Goal: Task Accomplishment & Management: Complete application form

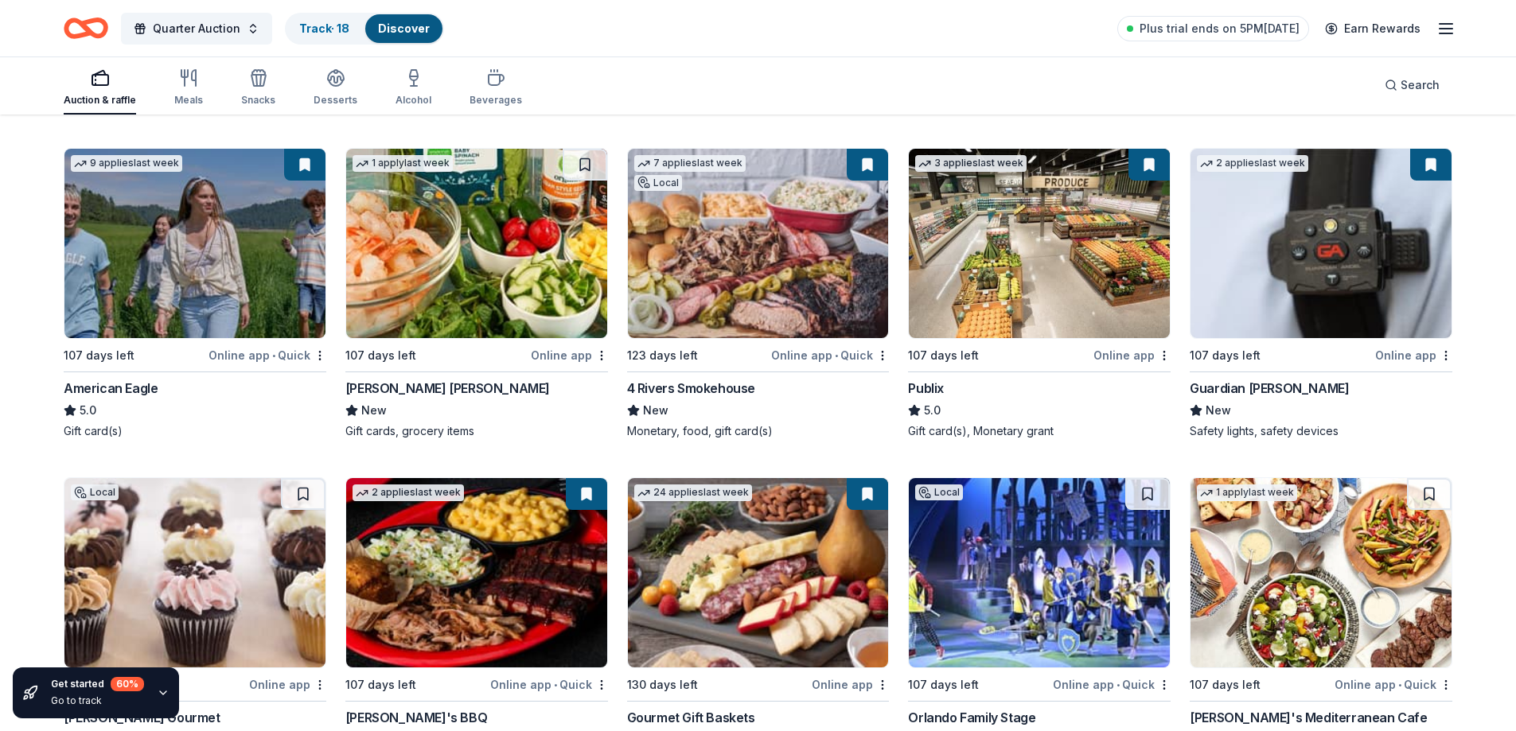
scroll to position [2366, 0]
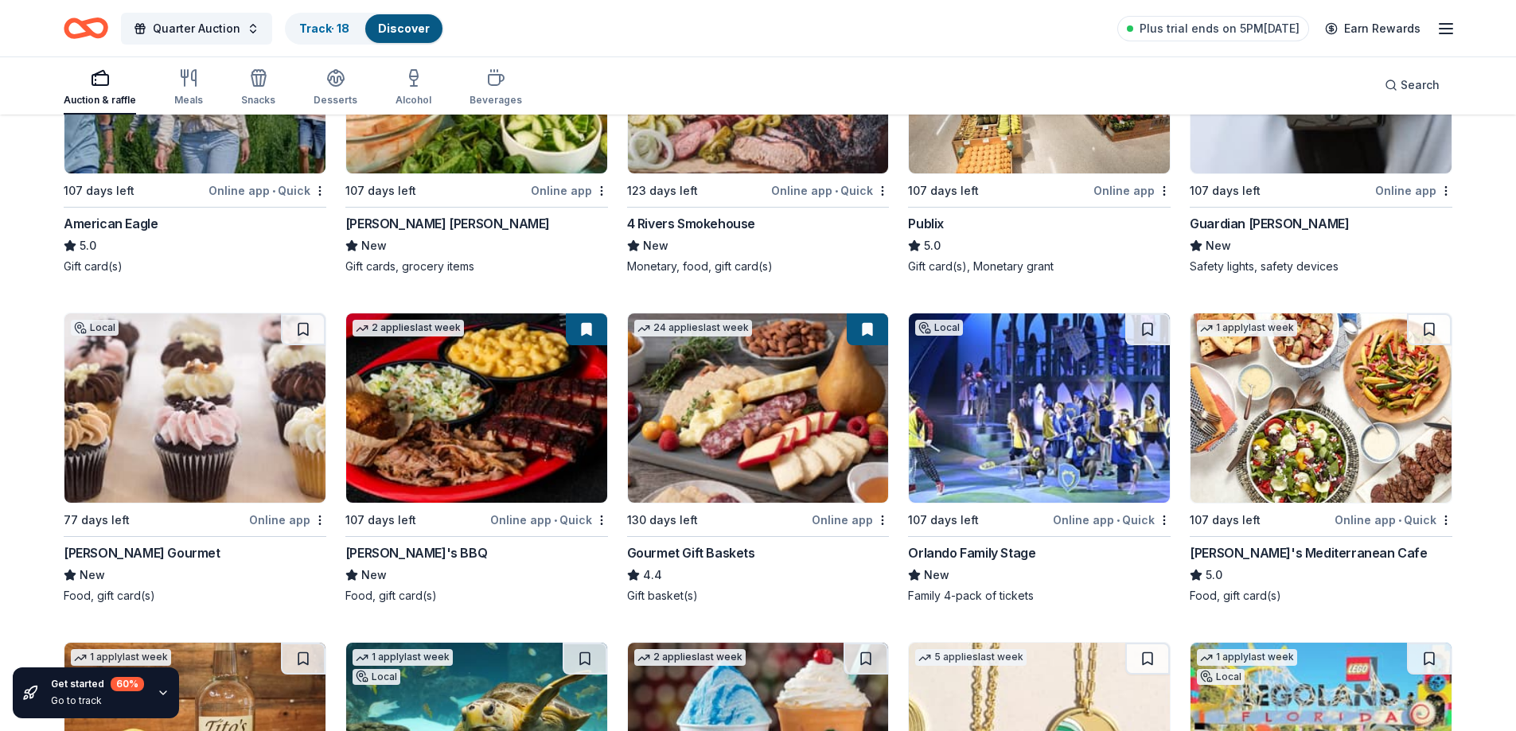
click at [111, 547] on div "[PERSON_NAME] Gourmet" at bounding box center [142, 553] width 157 height 19
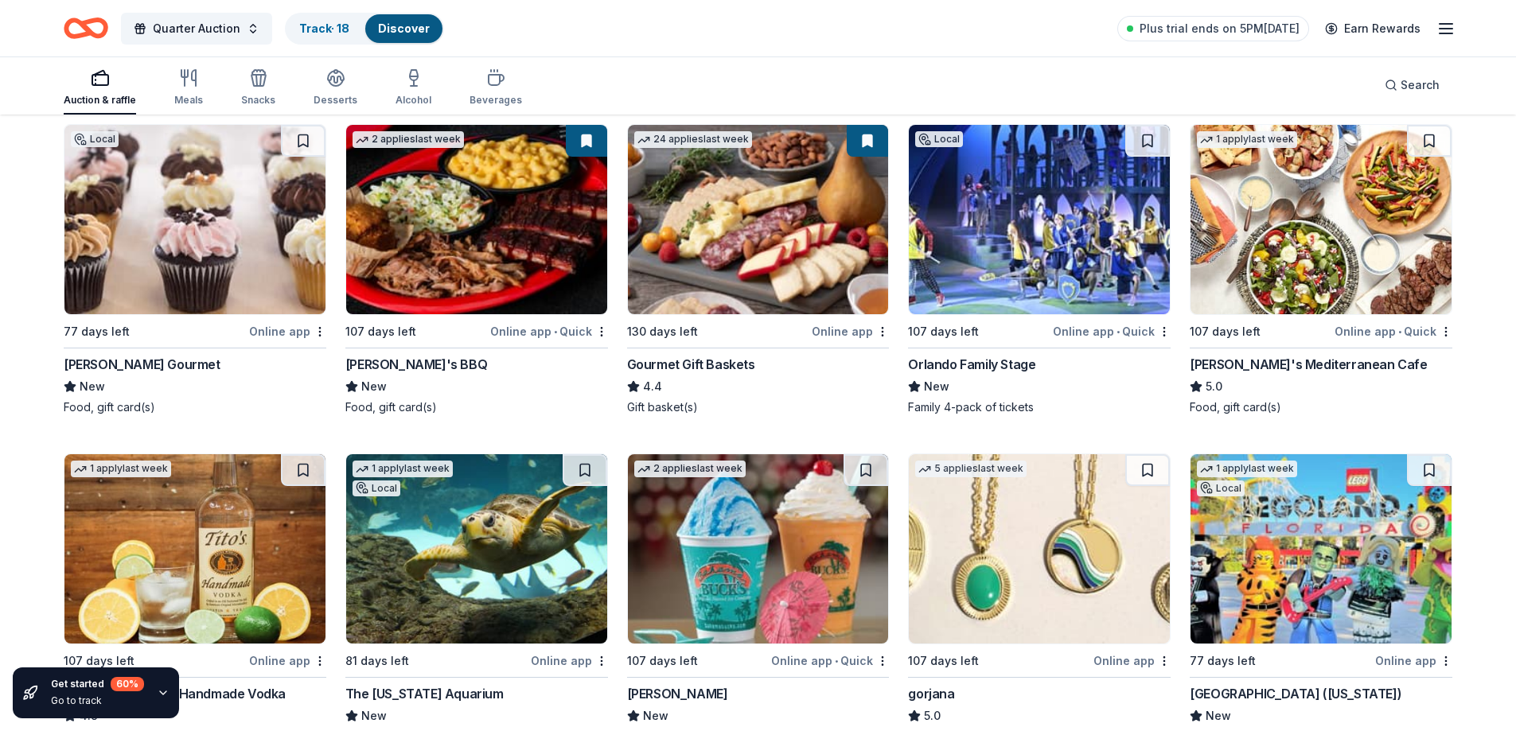
scroll to position [2597, 0]
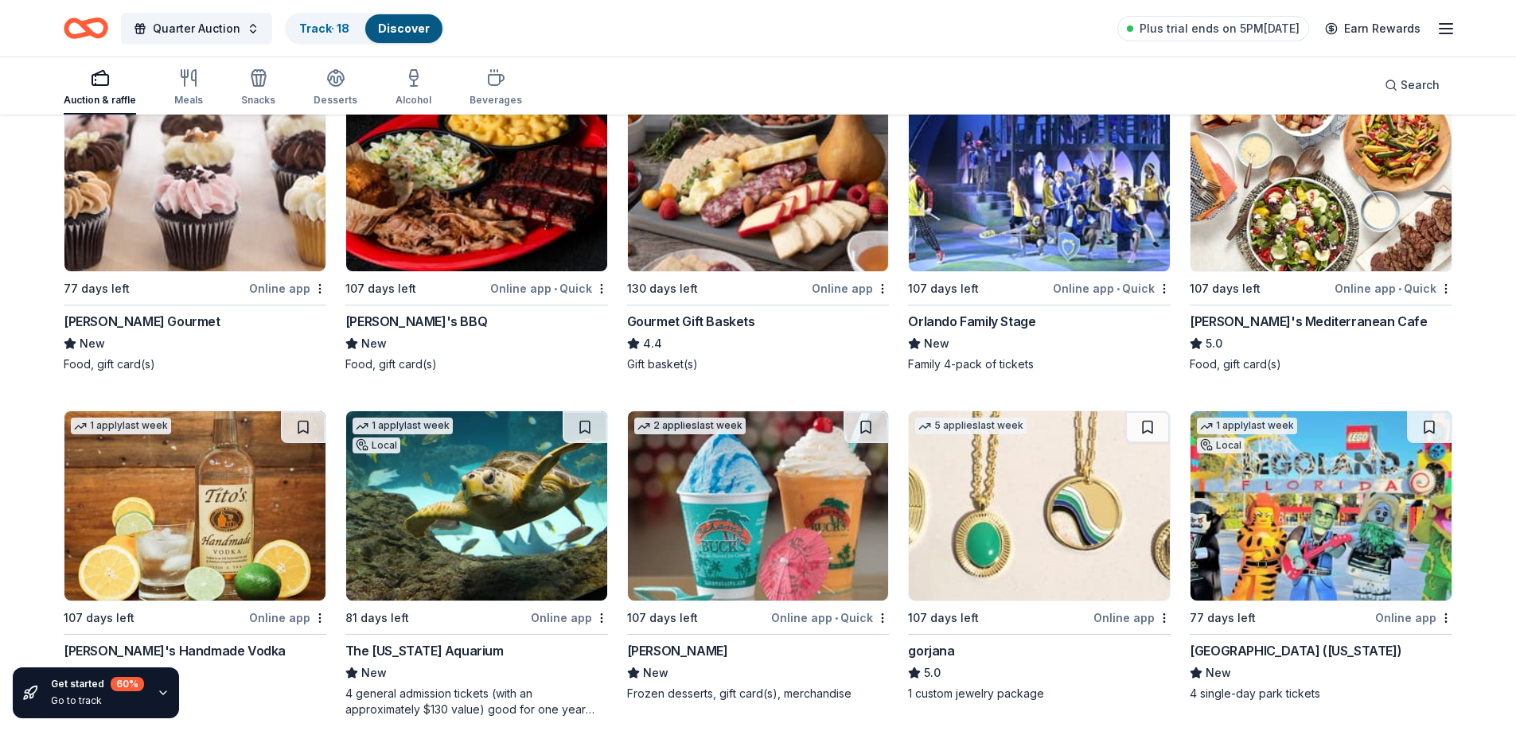
click at [947, 318] on div "Orlando Family Stage" at bounding box center [971, 321] width 127 height 19
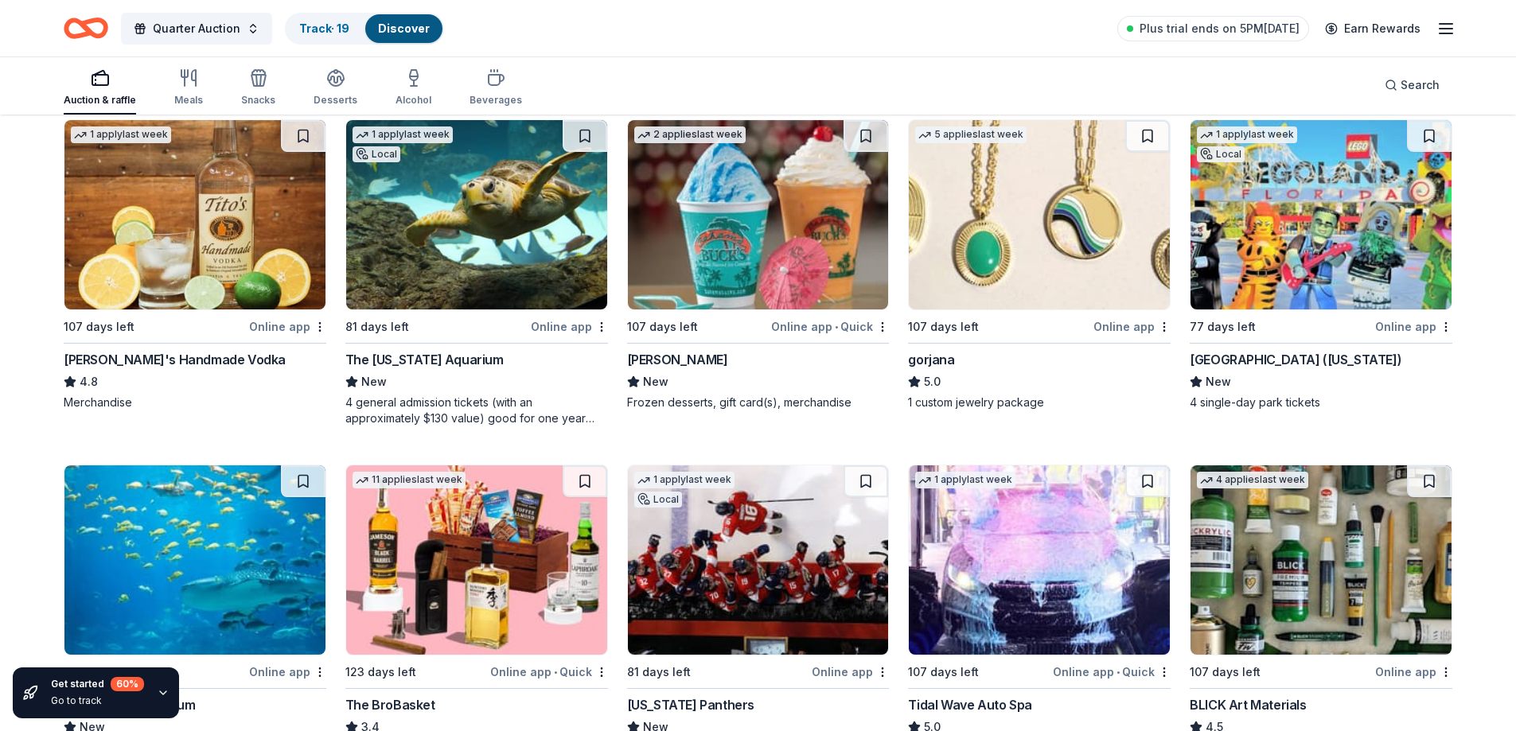
scroll to position [2893, 0]
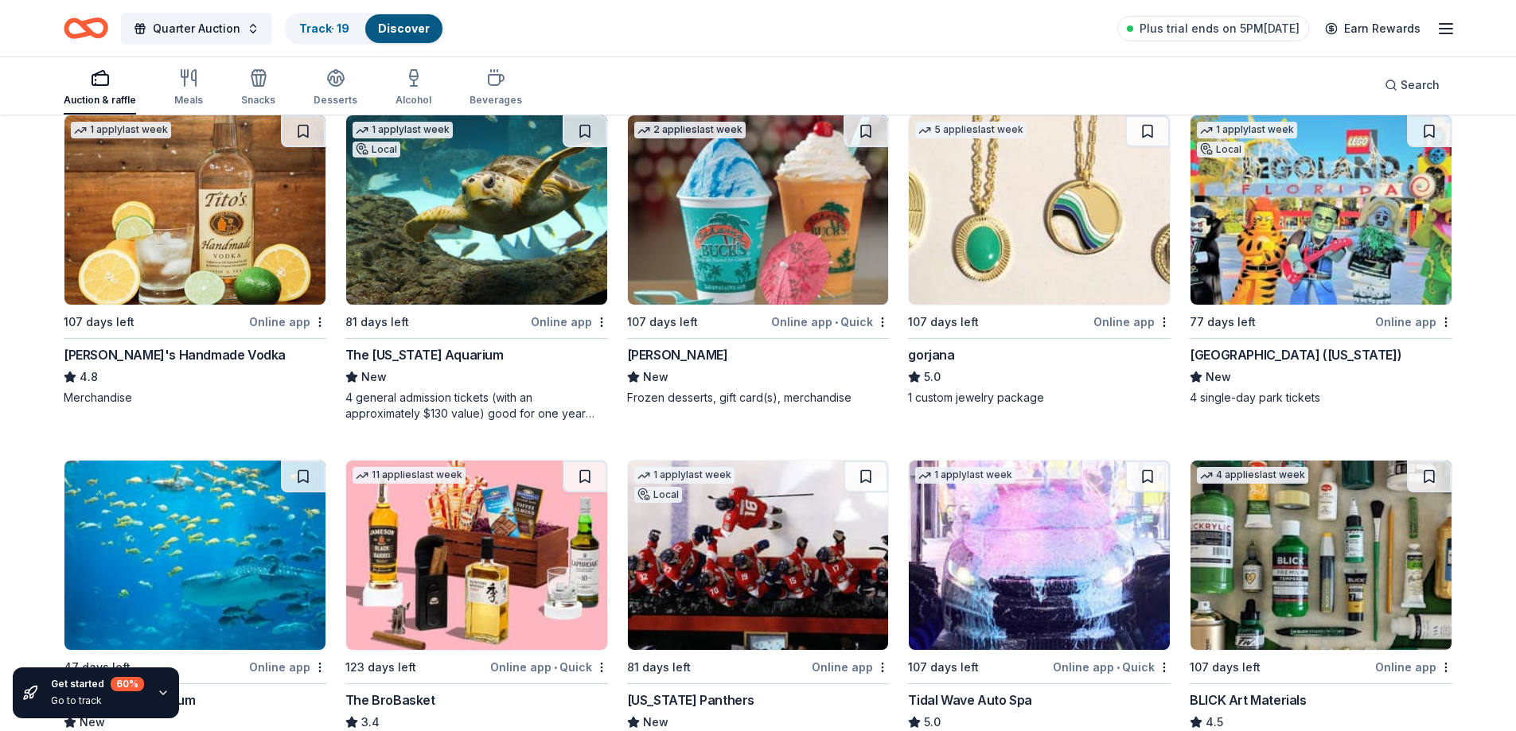
click at [212, 232] on img at bounding box center [194, 209] width 261 height 189
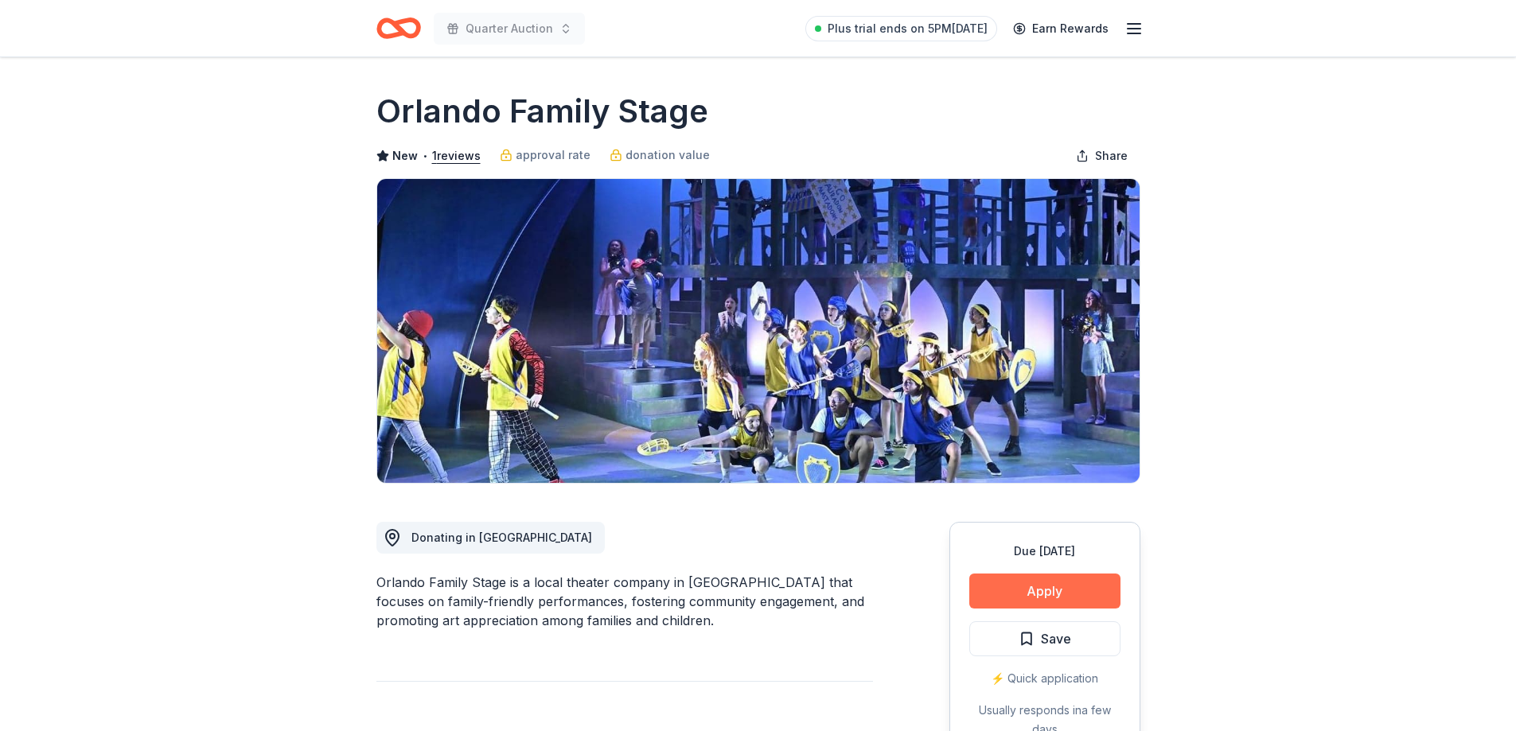
click at [1039, 587] on button "Apply" at bounding box center [1044, 591] width 151 height 35
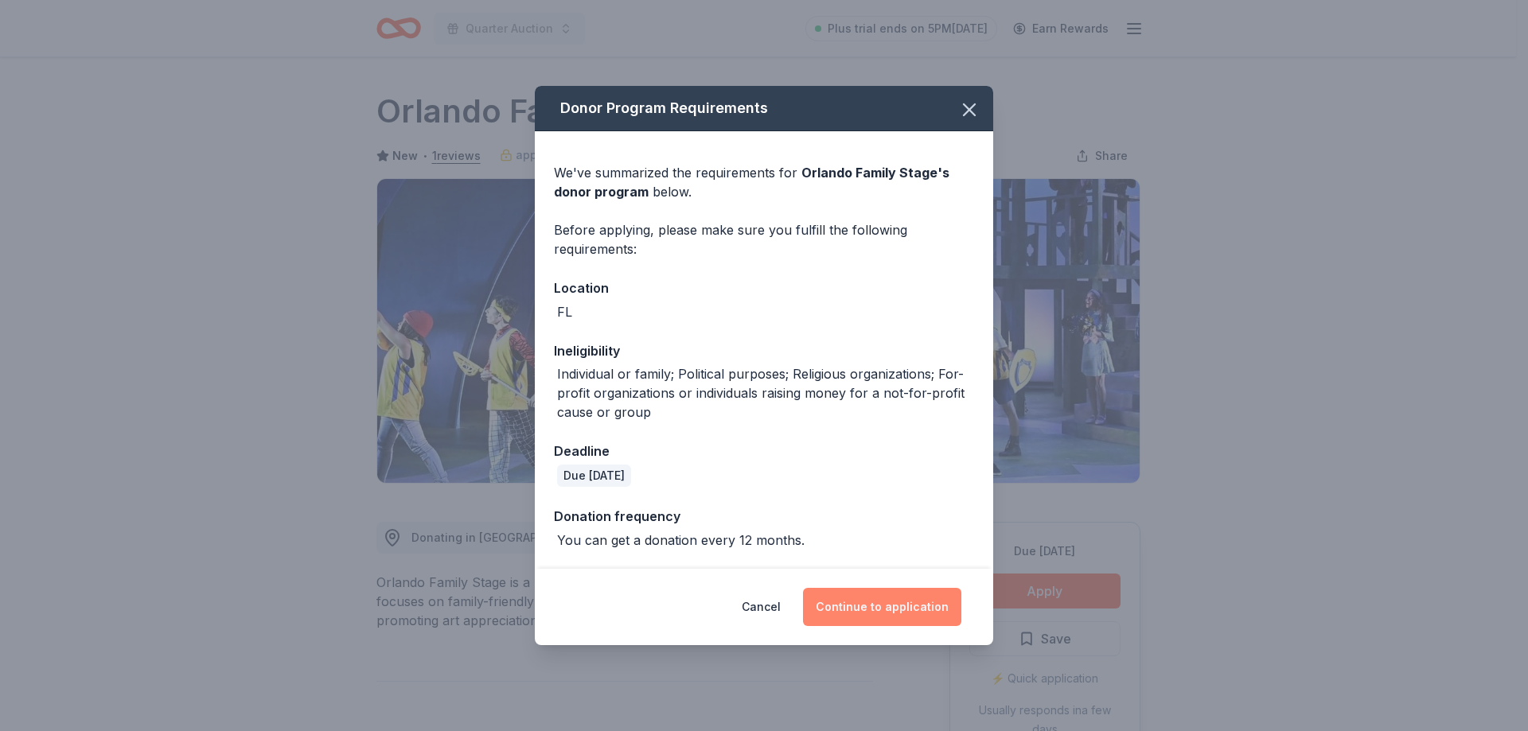
click at [867, 610] on button "Continue to application" at bounding box center [882, 607] width 158 height 38
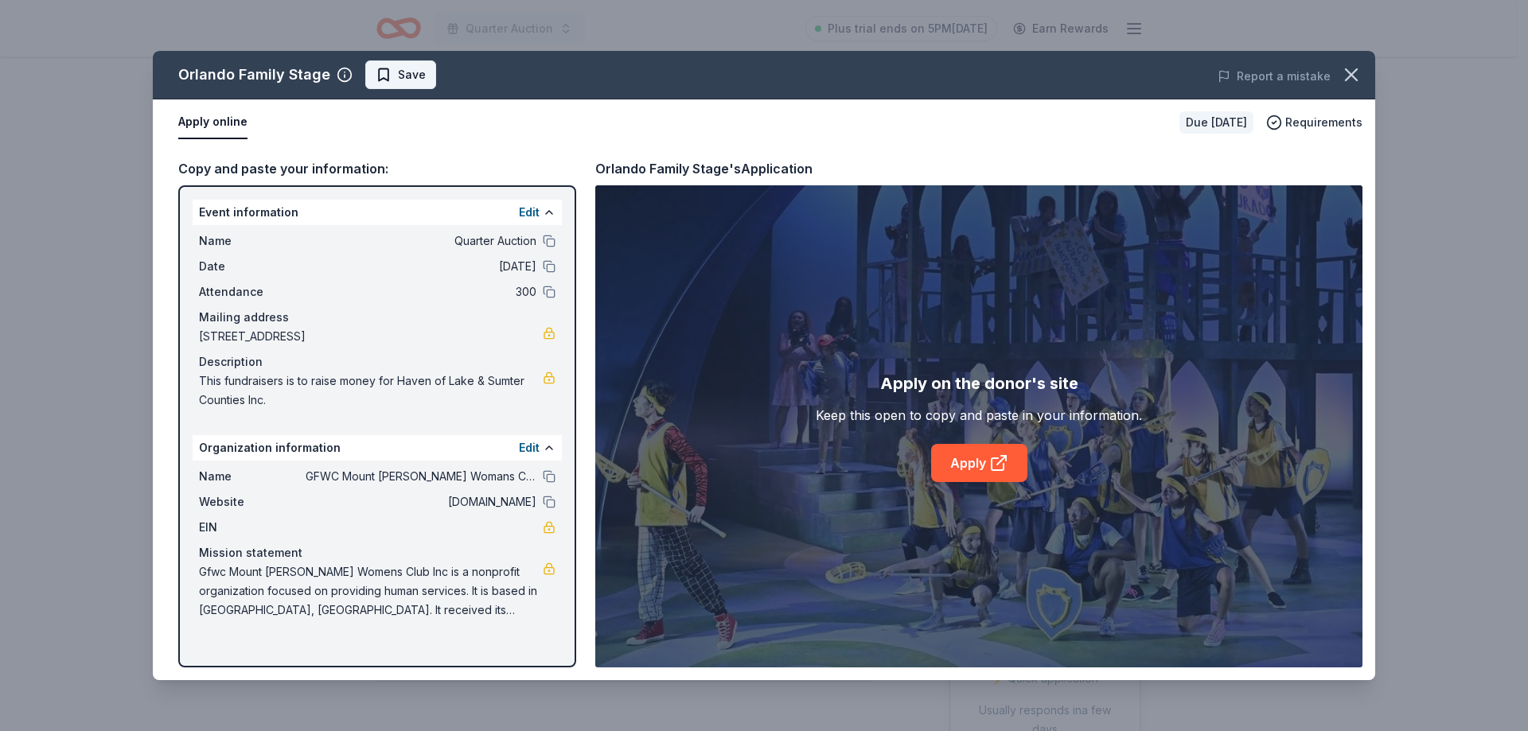
click at [405, 72] on span "Save" at bounding box center [412, 74] width 28 height 19
click at [976, 458] on link "Apply" at bounding box center [979, 463] width 96 height 38
